Goal: Task Accomplishment & Management: Use online tool/utility

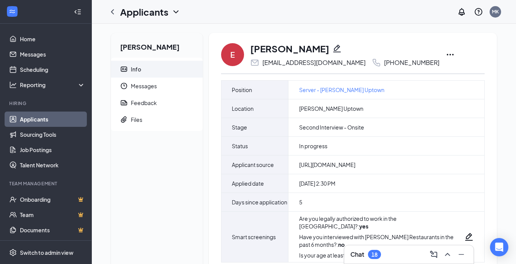
click at [446, 54] on icon "Ellipses" at bounding box center [450, 54] width 9 height 9
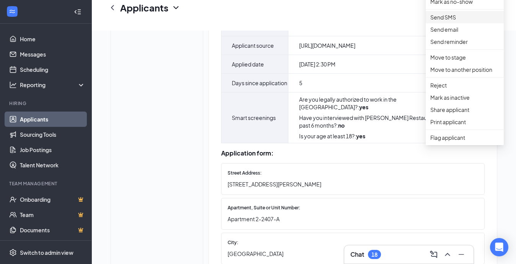
scroll to position [128, 0]
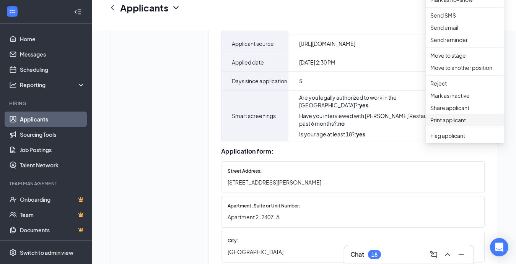
click at [451, 124] on p "Print applicant" at bounding box center [464, 120] width 69 height 8
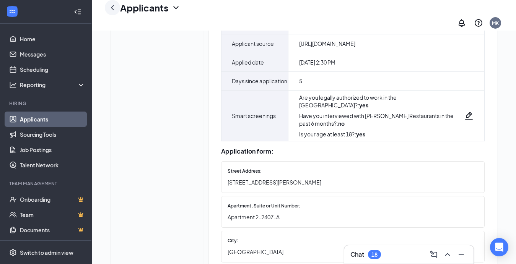
click at [115, 12] on icon "ChevronLeft" at bounding box center [112, 7] width 9 height 9
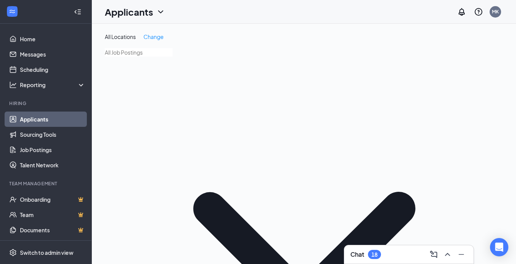
type input "Ashley"
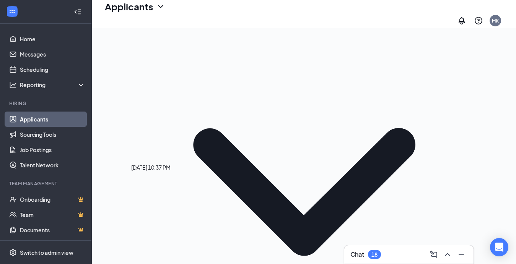
scroll to position [68, 0]
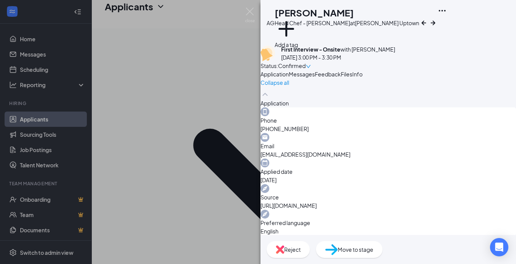
click at [447, 14] on icon "Ellipses" at bounding box center [442, 10] width 9 height 9
click at [454, 33] on link "View full application" at bounding box center [464, 31] width 83 height 8
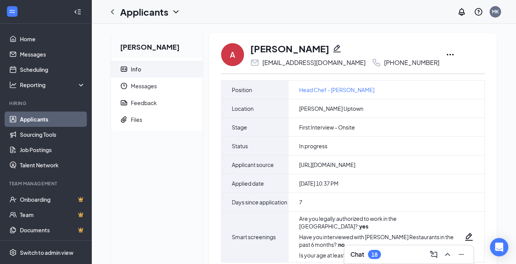
click at [446, 53] on icon "Ellipses" at bounding box center [450, 54] width 9 height 9
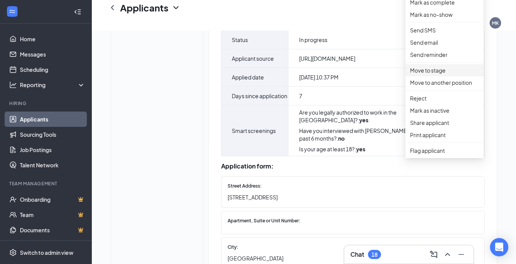
scroll to position [114, 0]
click at [432, 139] on p "Print applicant" at bounding box center [444, 134] width 69 height 8
